Goal: Navigation & Orientation: Find specific page/section

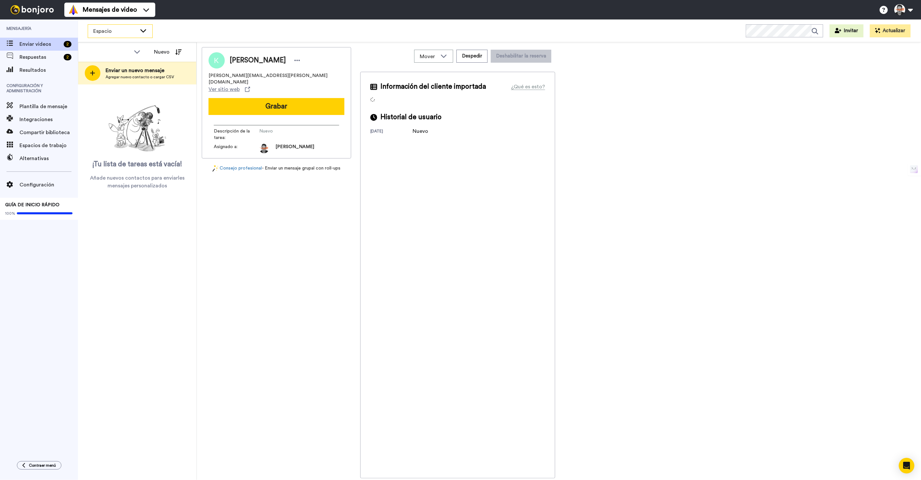
click at [137, 32] on div "Espacio" at bounding box center [120, 31] width 64 height 13
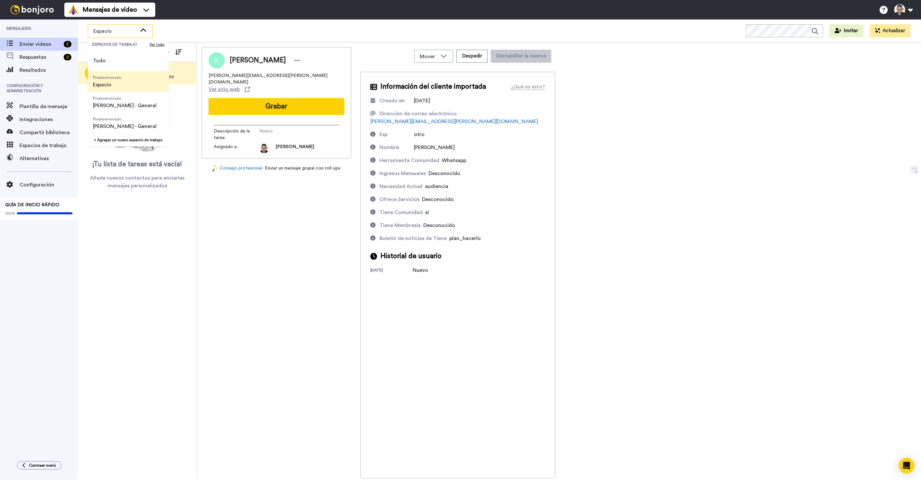
click at [123, 81] on span "Predeterminado Espacio" at bounding box center [107, 81] width 39 height 21
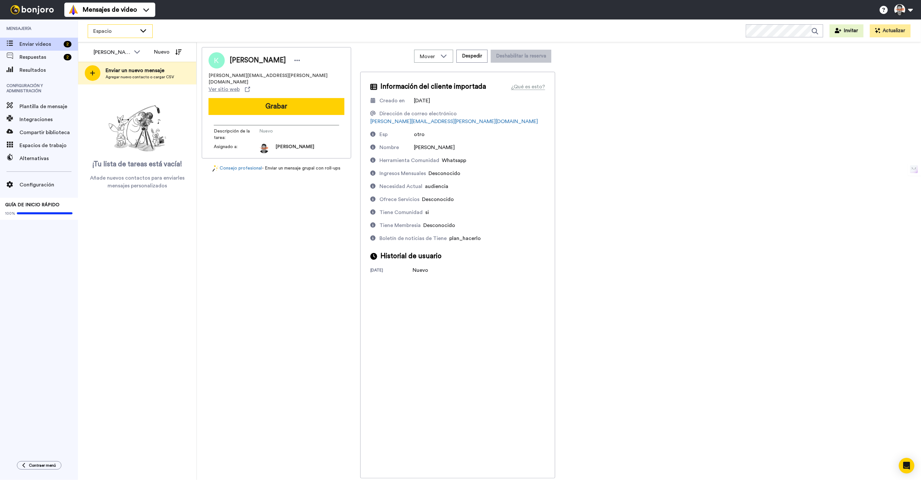
click at [144, 34] on div "Espacio" at bounding box center [120, 31] width 64 height 13
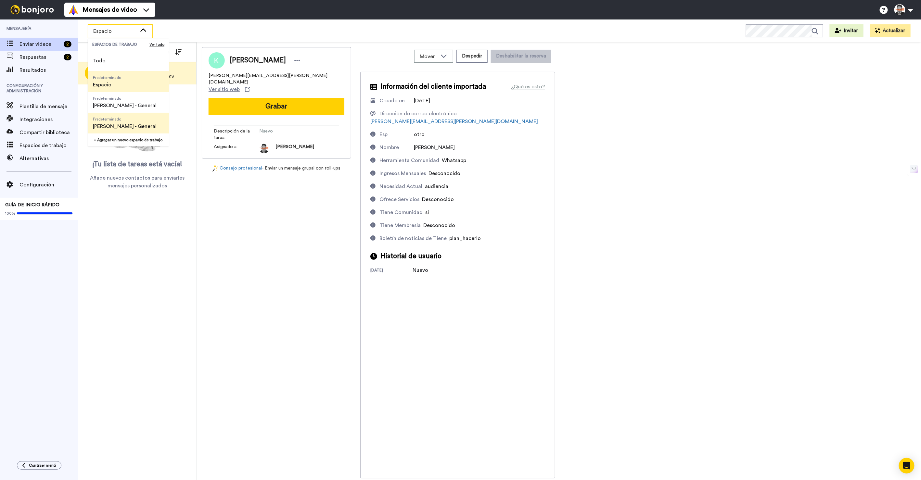
click at [110, 130] on span "[PERSON_NAME] - General" at bounding box center [125, 127] width 64 height 8
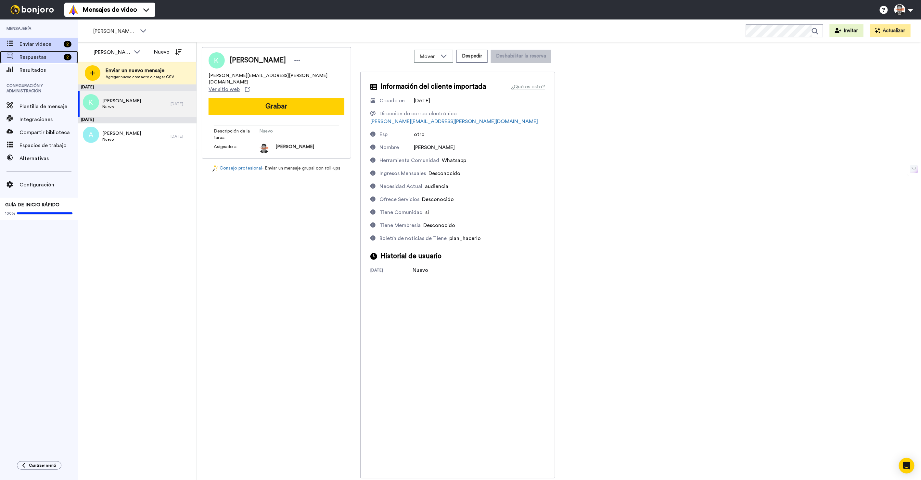
click at [51, 54] on span "Respuestas" at bounding box center [40, 57] width 42 height 8
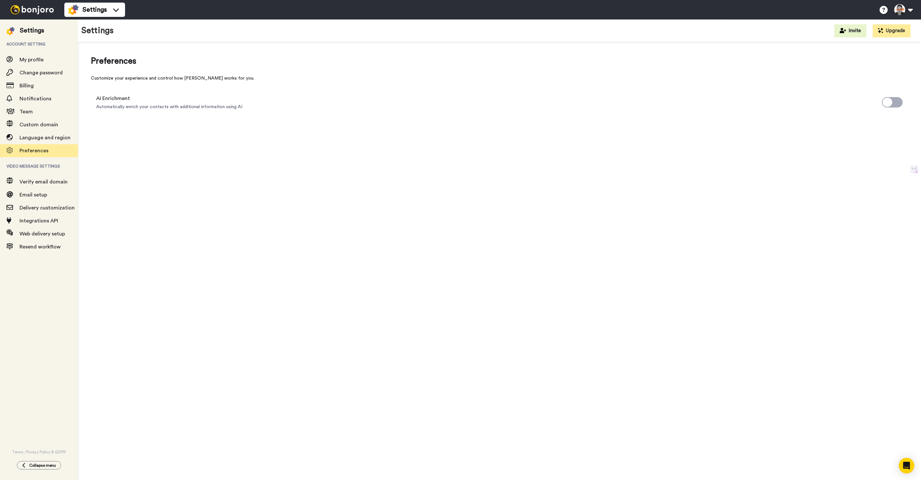
click at [213, 109] on span "Automatically enrich your contacts with additional information using AI" at bounding box center [169, 107] width 146 height 6
click at [895, 102] on span at bounding box center [892, 102] width 21 height 10
click at [28, 29] on div "Settings" at bounding box center [32, 30] width 24 height 9
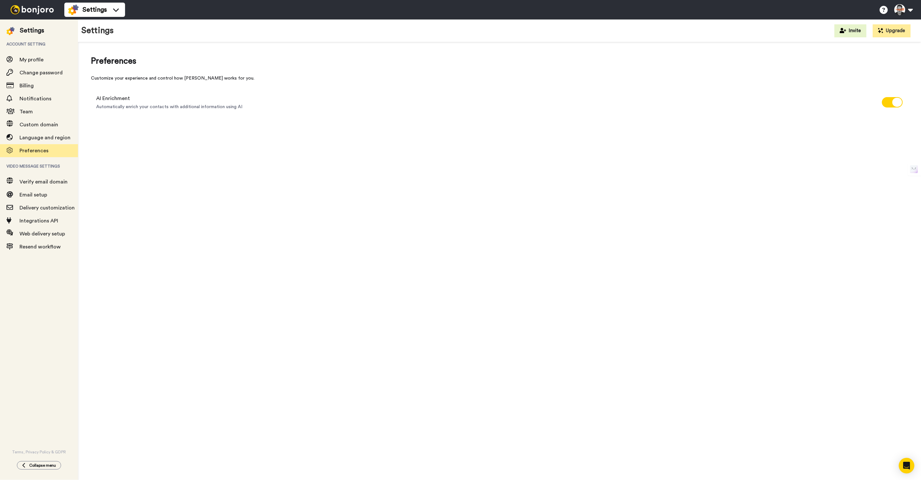
click at [98, 96] on span "AI Enrichment" at bounding box center [169, 99] width 146 height 8
click at [18, 29] on div at bounding box center [12, 30] width 13 height 9
click at [17, 13] on img at bounding box center [32, 9] width 49 height 9
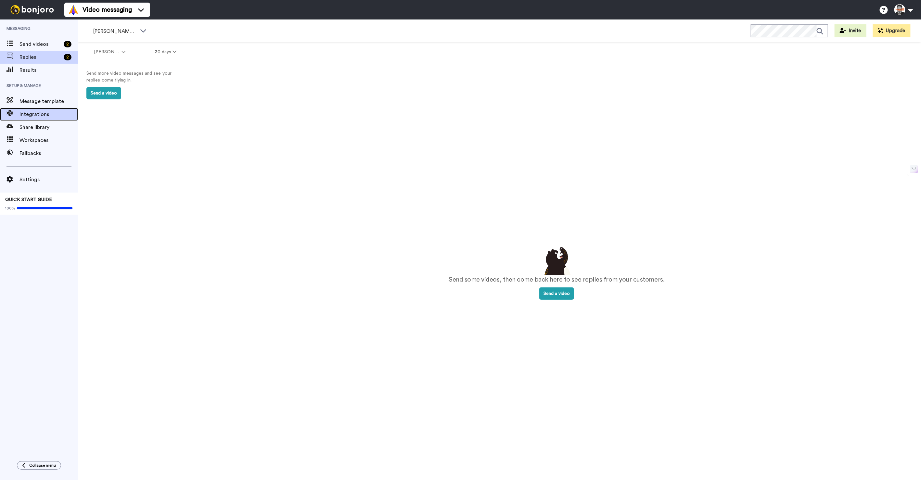
click at [32, 108] on div "Integrations" at bounding box center [39, 114] width 78 height 13
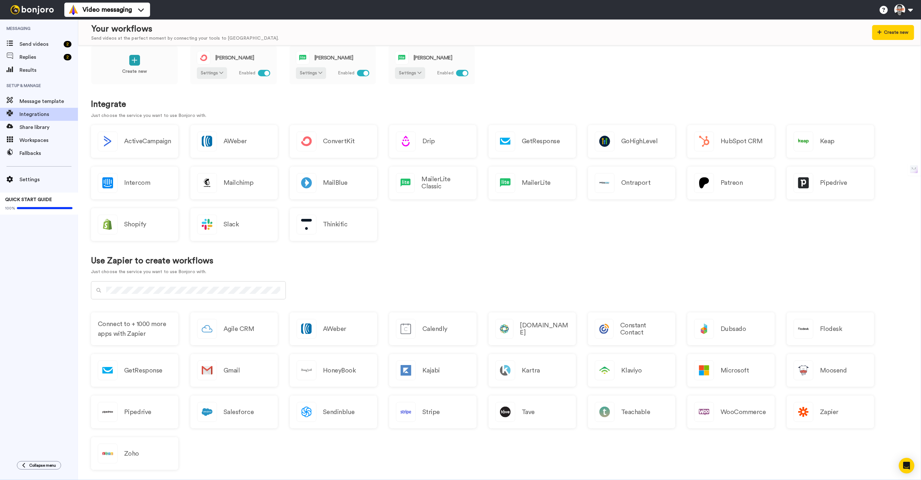
scroll to position [24, 0]
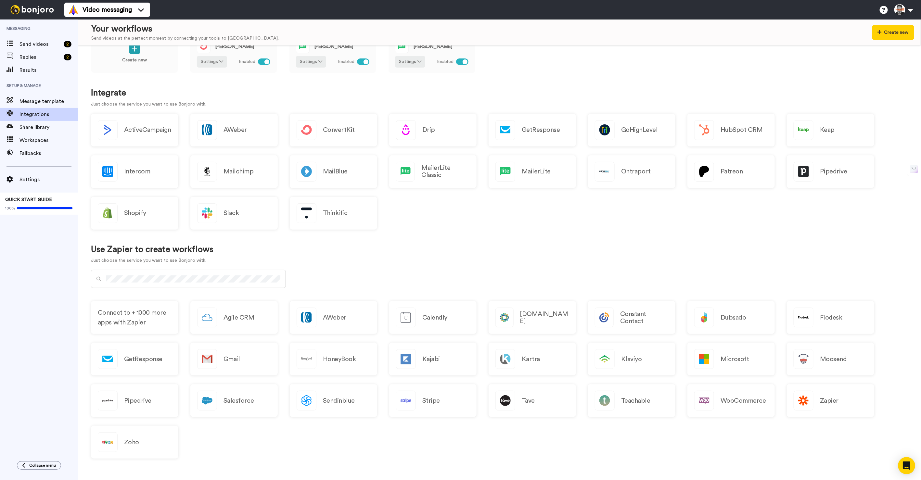
click at [905, 467] on icon "Open Intercom Messenger" at bounding box center [906, 466] width 7 height 8
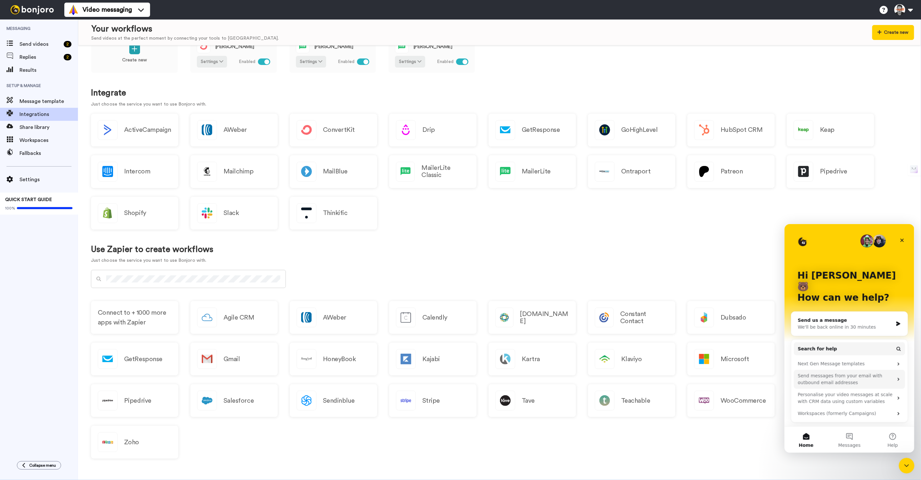
scroll to position [0, 0]
click at [850, 441] on button "Messages" at bounding box center [849, 440] width 43 height 26
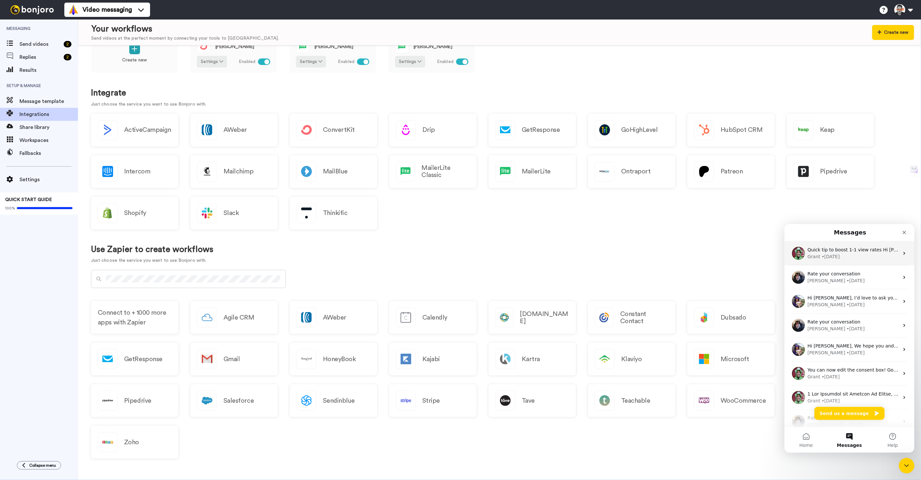
click at [860, 255] on div "Grant • 2w ago" at bounding box center [854, 256] width 92 height 7
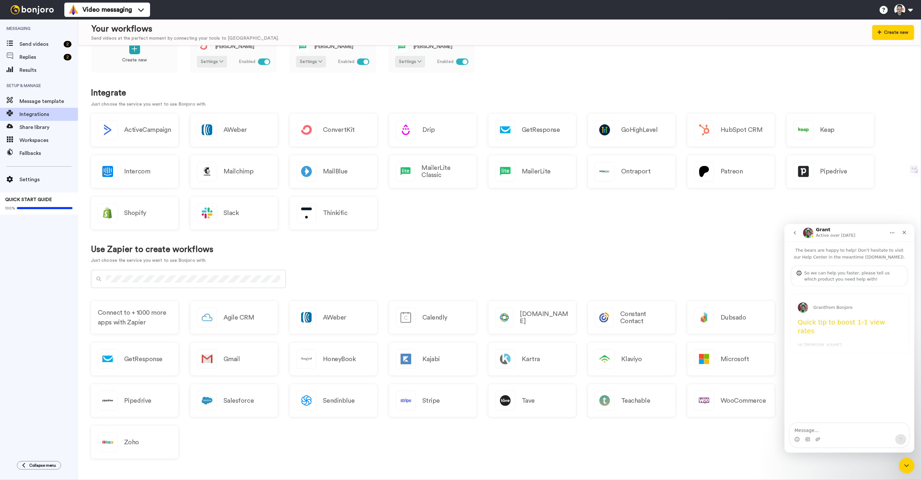
click at [796, 227] on button "go back" at bounding box center [795, 233] width 12 height 12
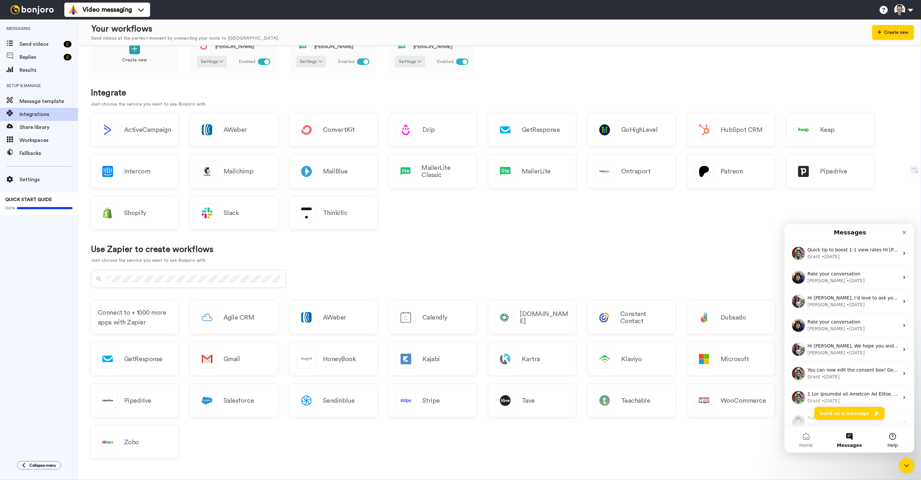
click at [891, 438] on button "Help" at bounding box center [892, 440] width 43 height 26
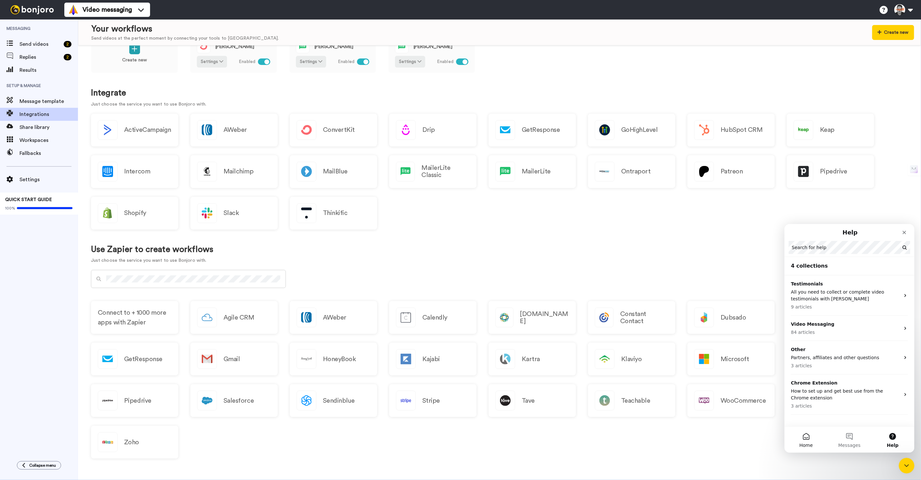
click at [804, 443] on span "Home" at bounding box center [805, 445] width 13 height 5
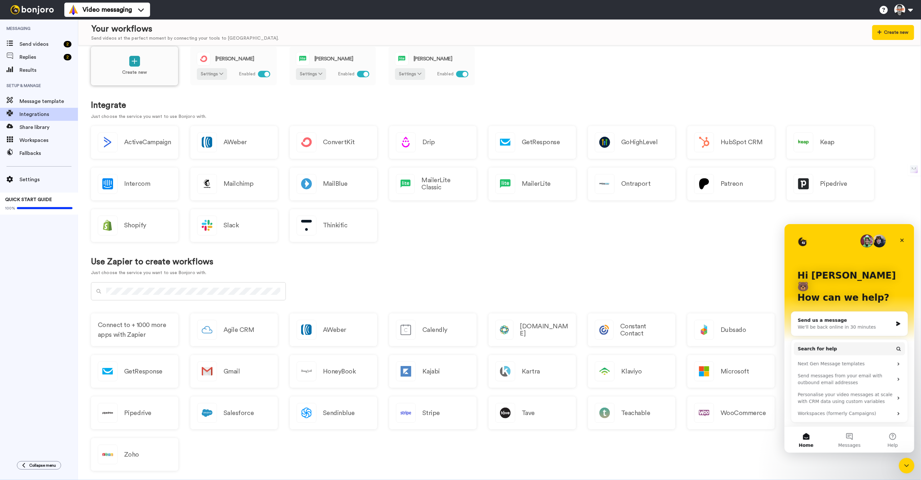
scroll to position [6, 0]
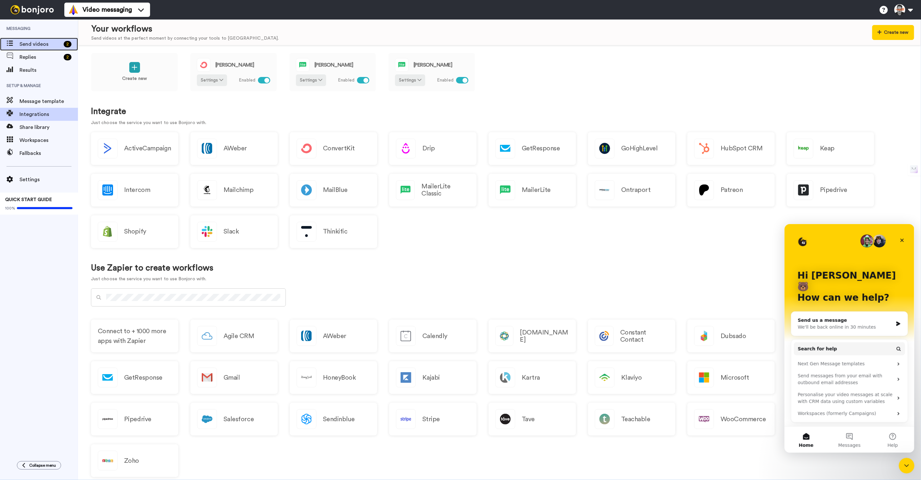
click at [25, 50] on div "Send videos 2" at bounding box center [39, 44] width 78 height 13
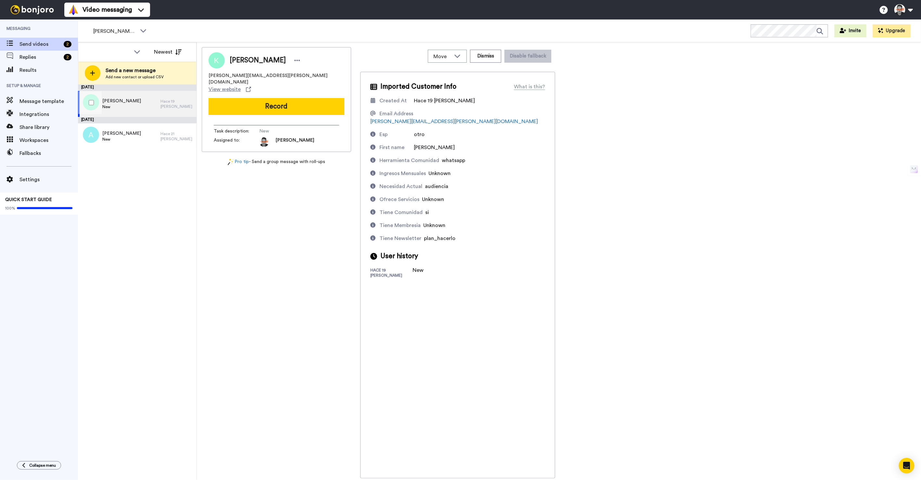
click at [132, 109] on div "[PERSON_NAME]" at bounding box center [119, 104] width 83 height 26
click at [127, 106] on div "Karen New" at bounding box center [119, 104] width 83 height 26
click at [127, 107] on div "Karen New" at bounding box center [119, 104] width 83 height 26
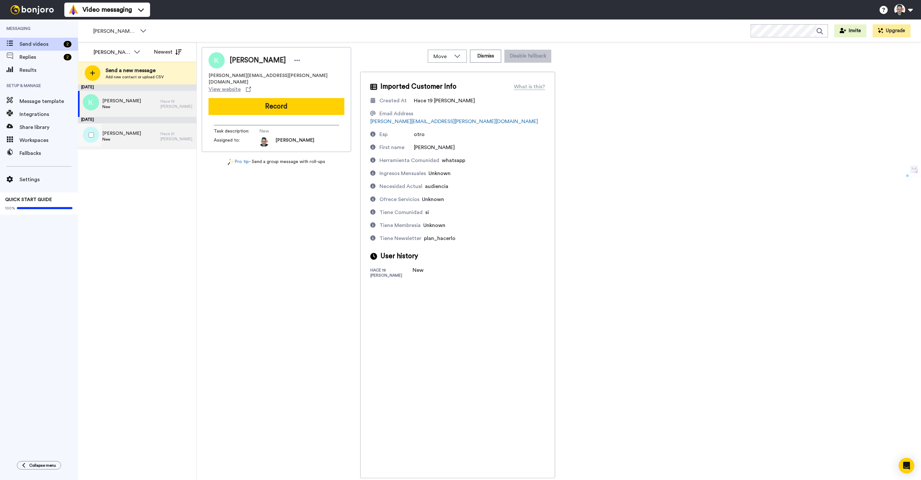
click at [127, 127] on div "Angeles Alvarez New" at bounding box center [119, 136] width 83 height 26
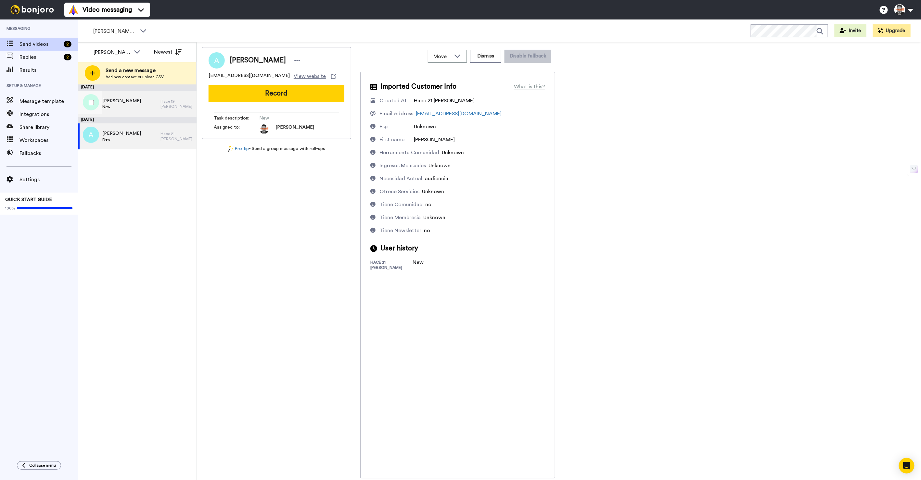
click at [161, 97] on div "Karen New" at bounding box center [119, 104] width 83 height 26
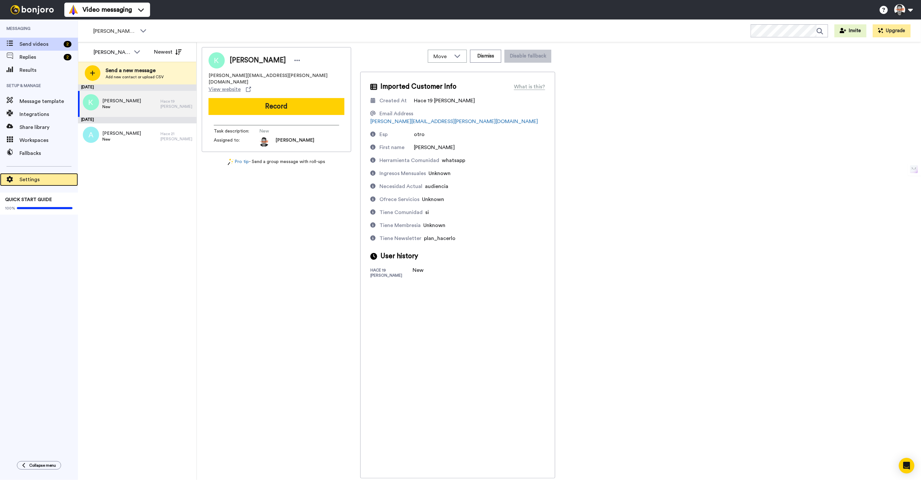
click at [27, 180] on span "Settings" at bounding box center [48, 180] width 58 height 8
click at [120, 100] on div "[PERSON_NAME]" at bounding box center [119, 104] width 83 height 26
click at [535, 88] on div "What is this?" at bounding box center [529, 87] width 31 height 8
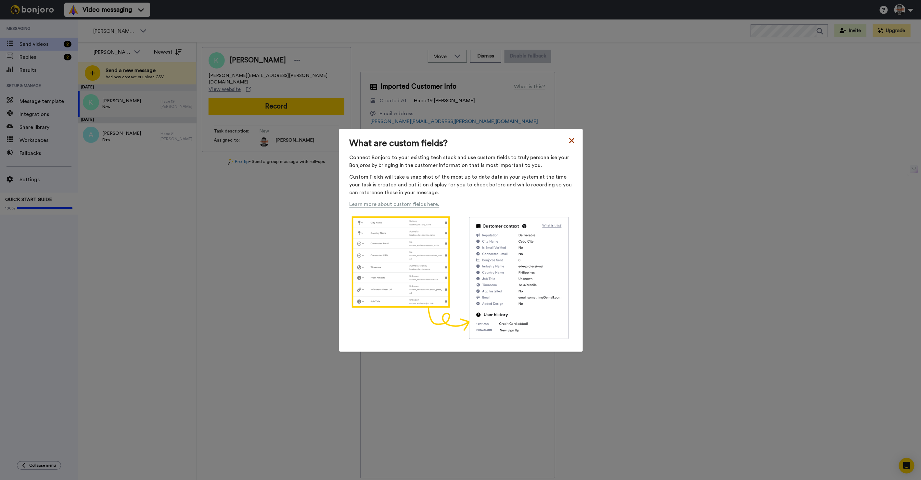
click at [569, 140] on icon at bounding box center [571, 140] width 5 height 5
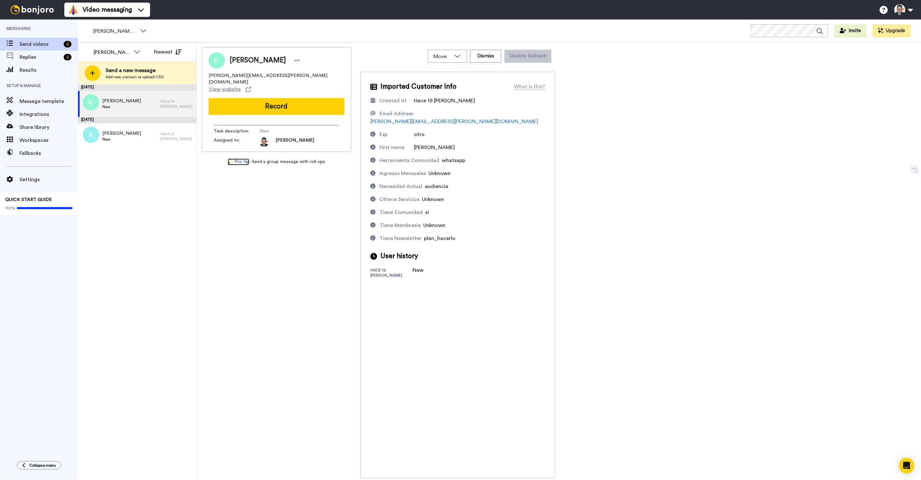
click at [240, 159] on link "Pro tip" at bounding box center [238, 162] width 21 height 7
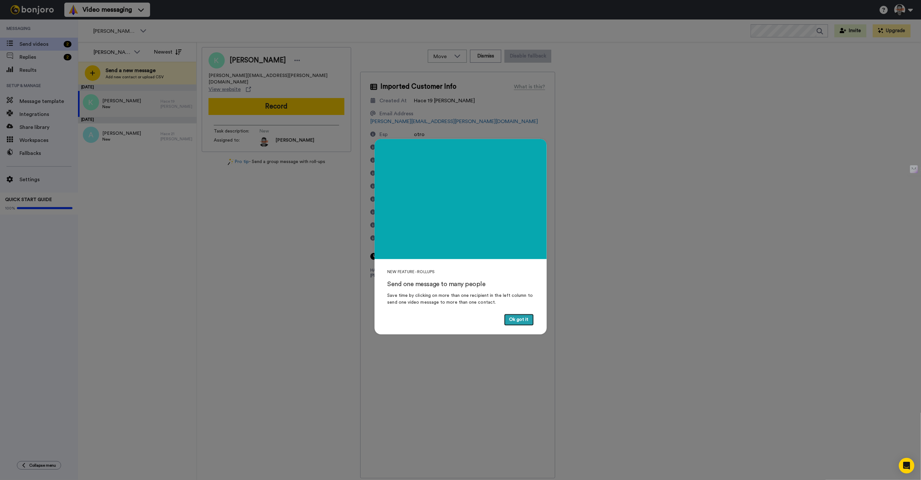
click at [516, 317] on button "Ok got it" at bounding box center [519, 320] width 30 height 12
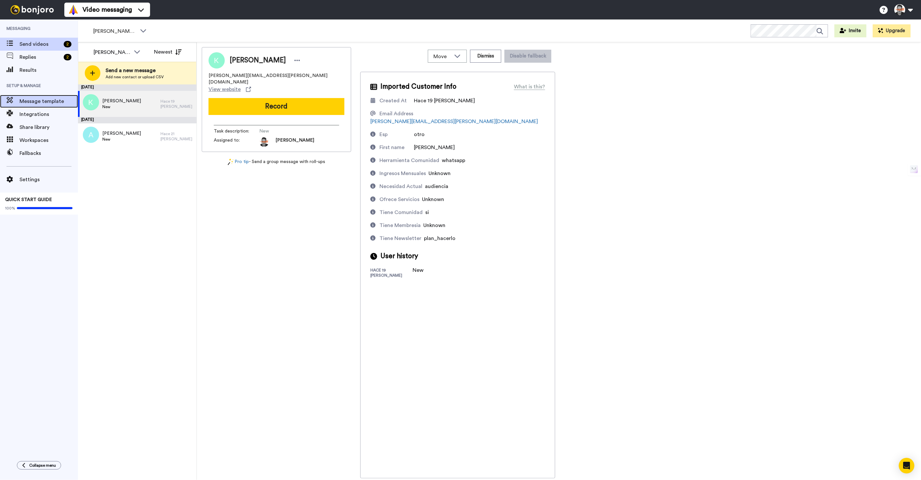
click at [45, 97] on span "Message template" at bounding box center [48, 101] width 58 height 8
click at [37, 114] on span "Integrations" at bounding box center [48, 114] width 58 height 8
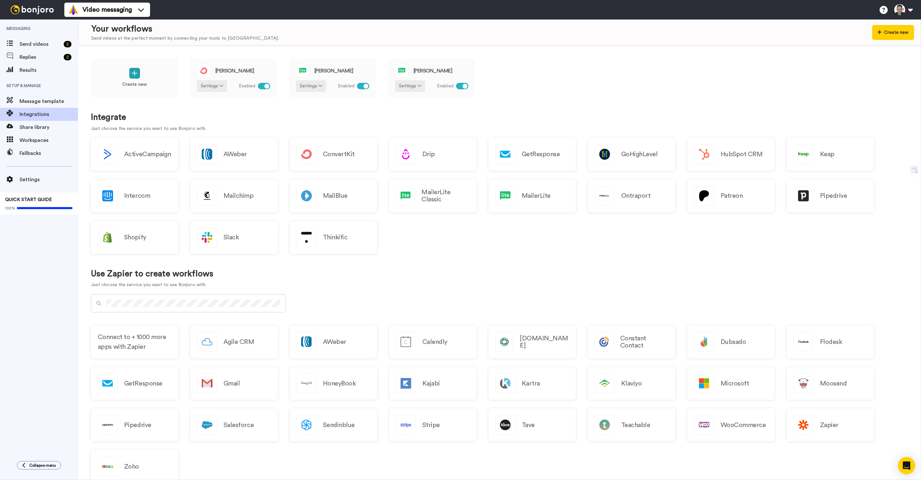
click at [903, 470] on div "Open Intercom Messenger" at bounding box center [907, 466] width 17 height 17
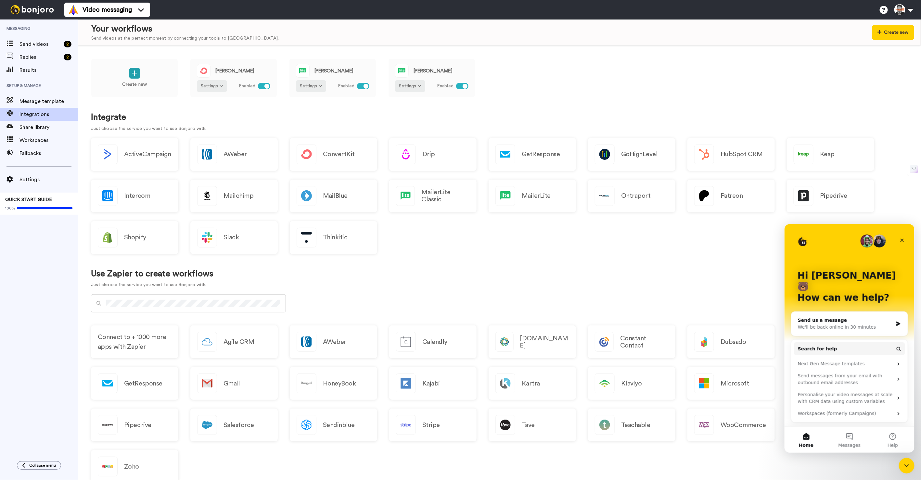
click at [833, 324] on div "We'll be back online in 30 minutes" at bounding box center [845, 327] width 95 height 7
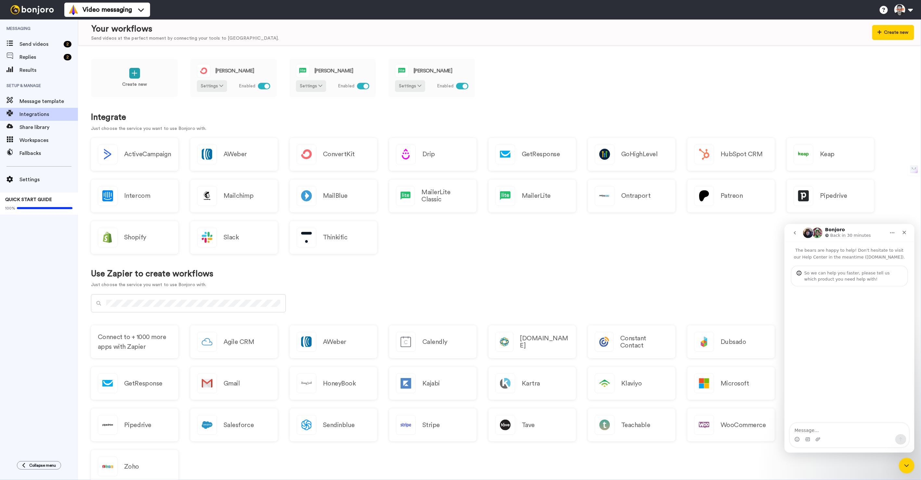
click at [795, 235] on icon "go back" at bounding box center [794, 232] width 5 height 5
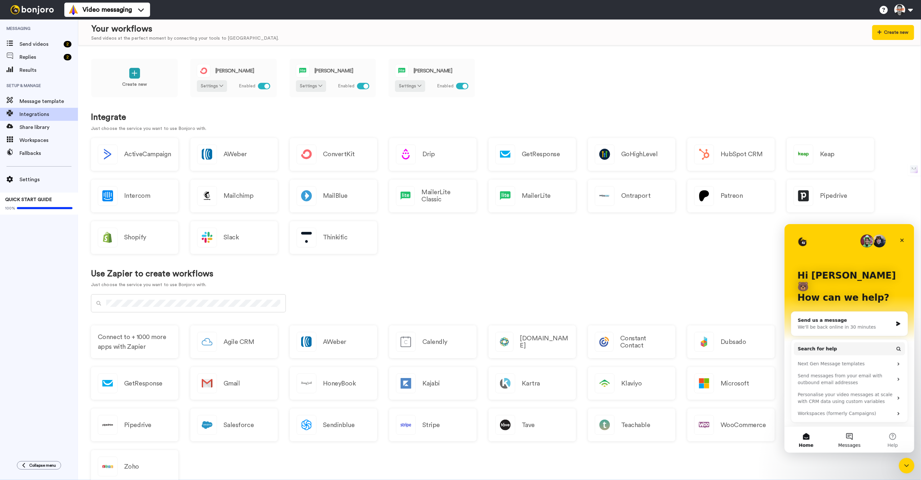
click at [846, 440] on button "Messages" at bounding box center [849, 440] width 43 height 26
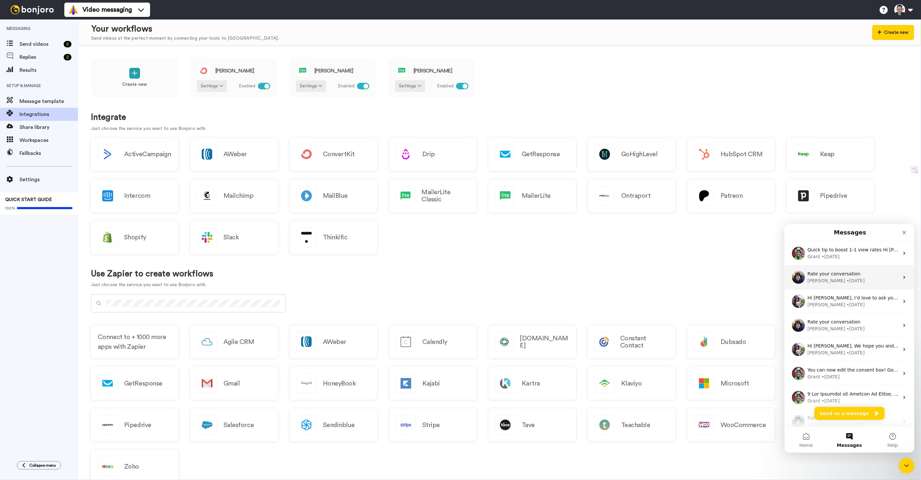
click at [850, 287] on div "Rate your conversation [PERSON_NAME] • [DATE]" at bounding box center [850, 277] width 130 height 24
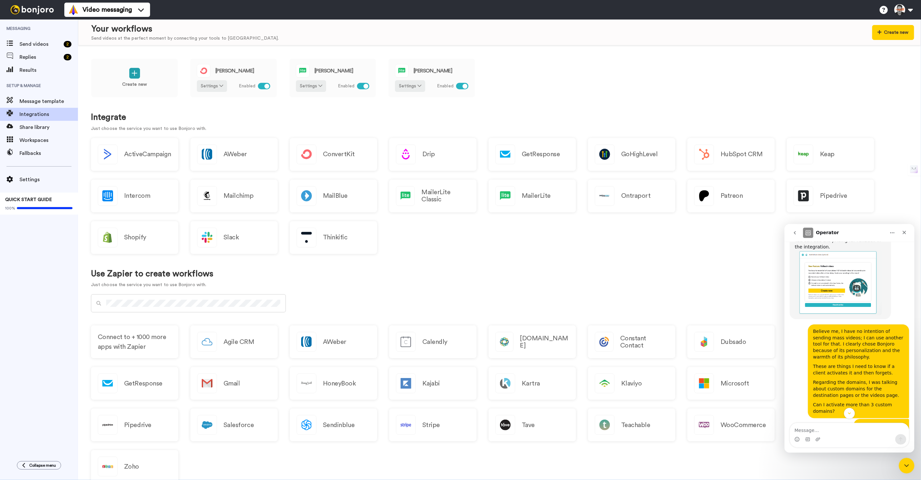
scroll to position [1801, 0]
click at [795, 238] on button "go back" at bounding box center [795, 233] width 12 height 12
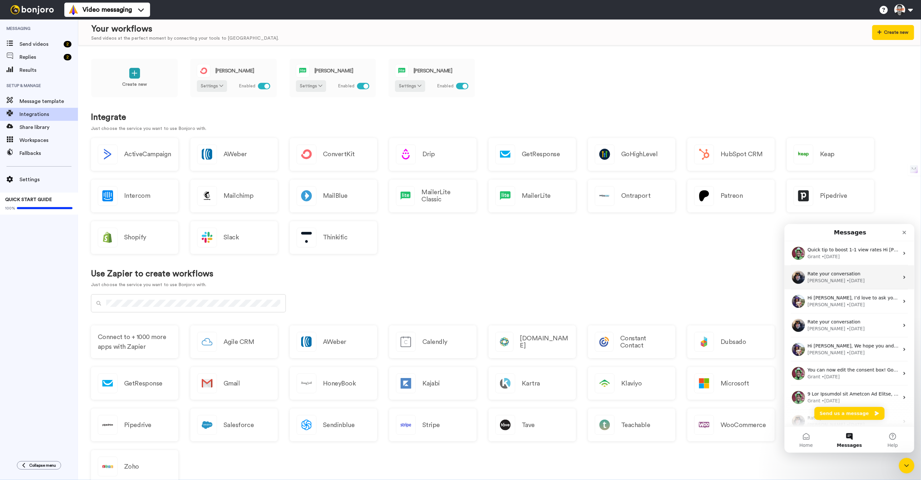
scroll to position [0, 0]
click at [847, 260] on div "Quick tip to boost 1-1 view rates Hi [PERSON_NAME], Quick note to remind you of…" at bounding box center [850, 253] width 130 height 24
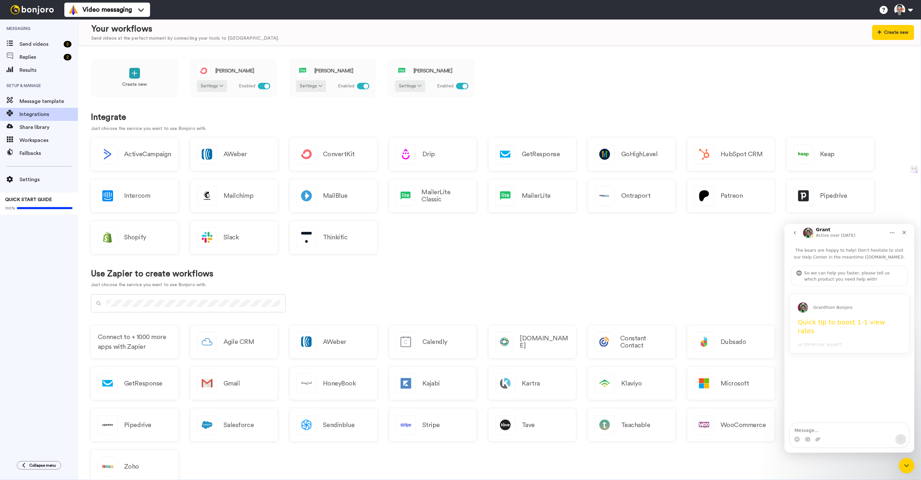
click at [845, 313] on div "Grant from Bonjoro" at bounding box center [849, 305] width 119 height 23
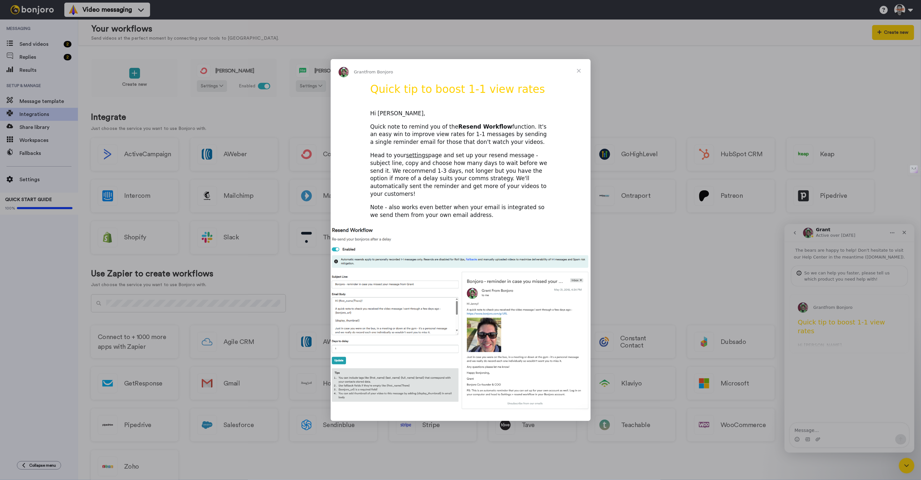
click at [578, 75] on span "Close" at bounding box center [578, 70] width 23 height 23
